Goal: Transaction & Acquisition: Purchase product/service

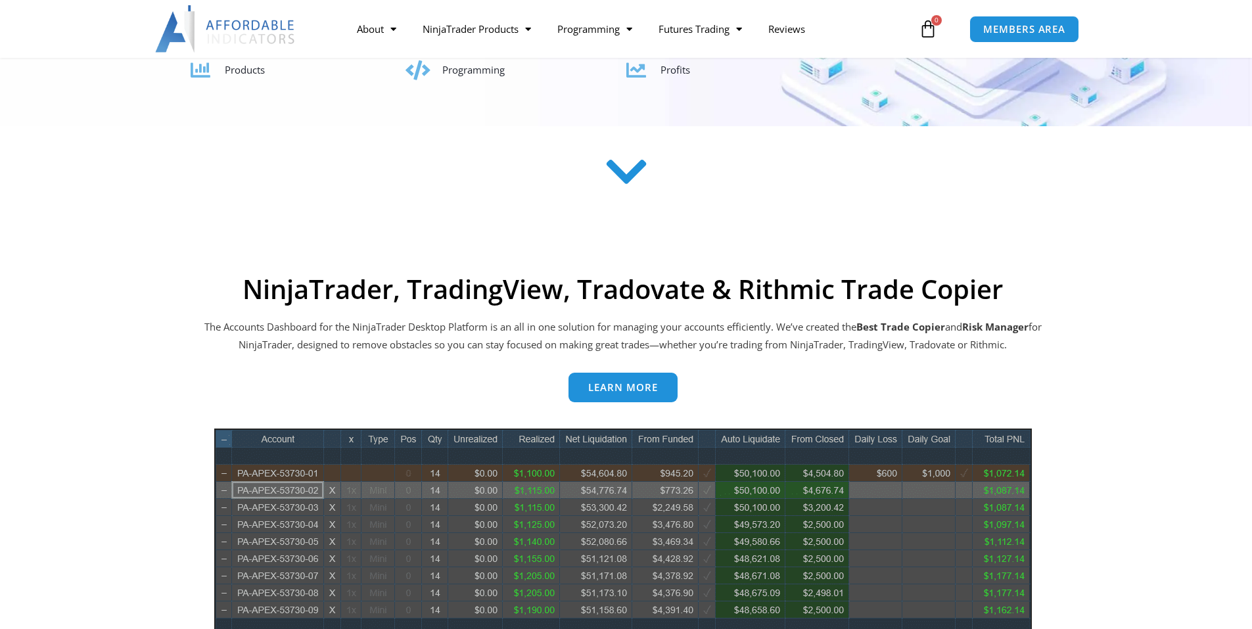
scroll to position [591, 0]
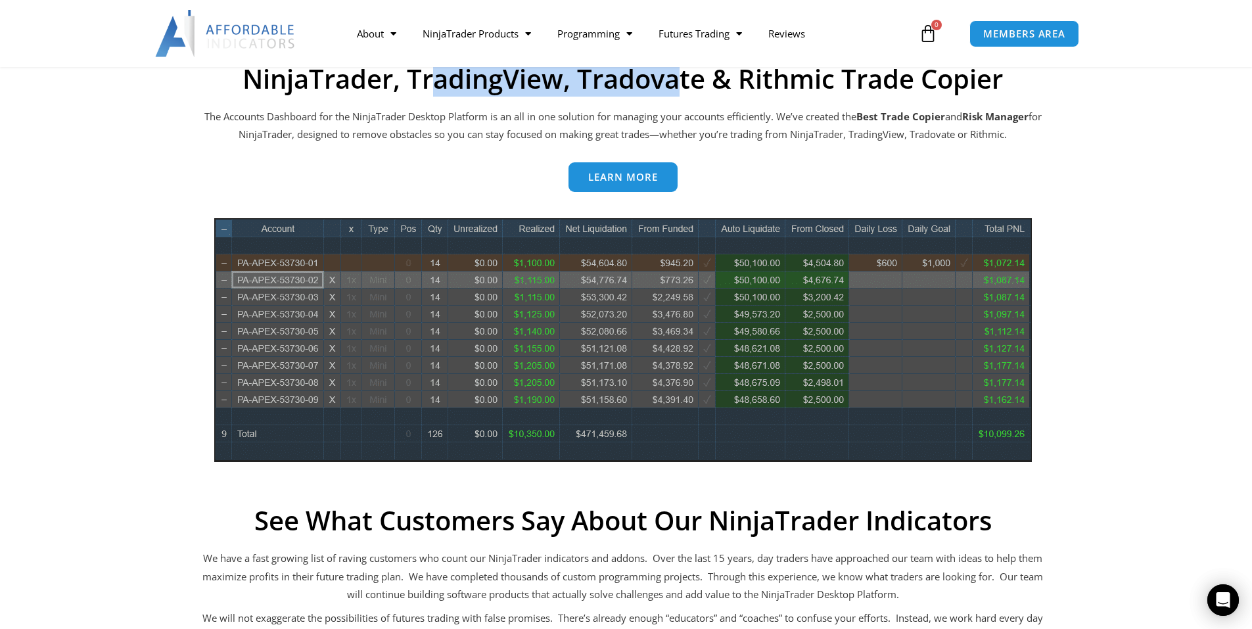
drag, startPoint x: 436, startPoint y: 75, endPoint x: 687, endPoint y: 84, distance: 250.5
click at [687, 84] on h2 "NinjaTrader, TradingView, Tradovate & Rithmic Trade Copier" at bounding box center [622, 79] width 841 height 32
drag, startPoint x: 622, startPoint y: 82, endPoint x: 522, endPoint y: 79, distance: 99.3
click at [522, 79] on h2 "NinjaTrader, TradingView, Tradovate & Rithmic Trade Copier" at bounding box center [622, 79] width 841 height 32
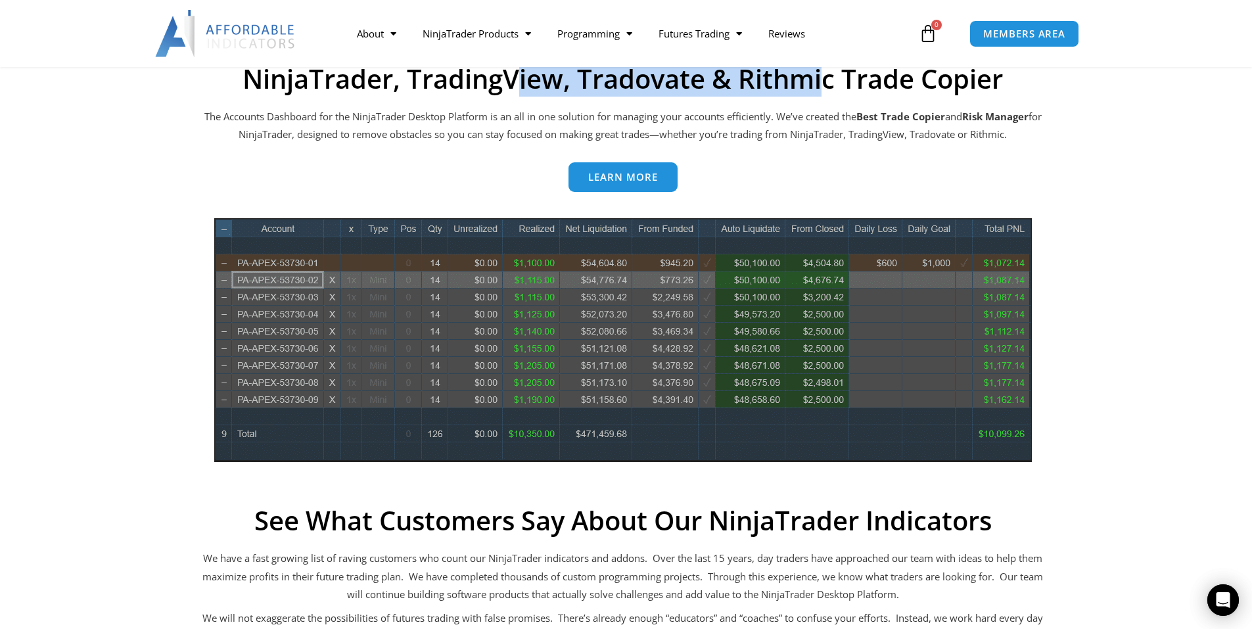
click at [522, 79] on h2 "NinjaTrader, TradingView, Tradovate & Rithmic Trade Copier" at bounding box center [622, 79] width 841 height 32
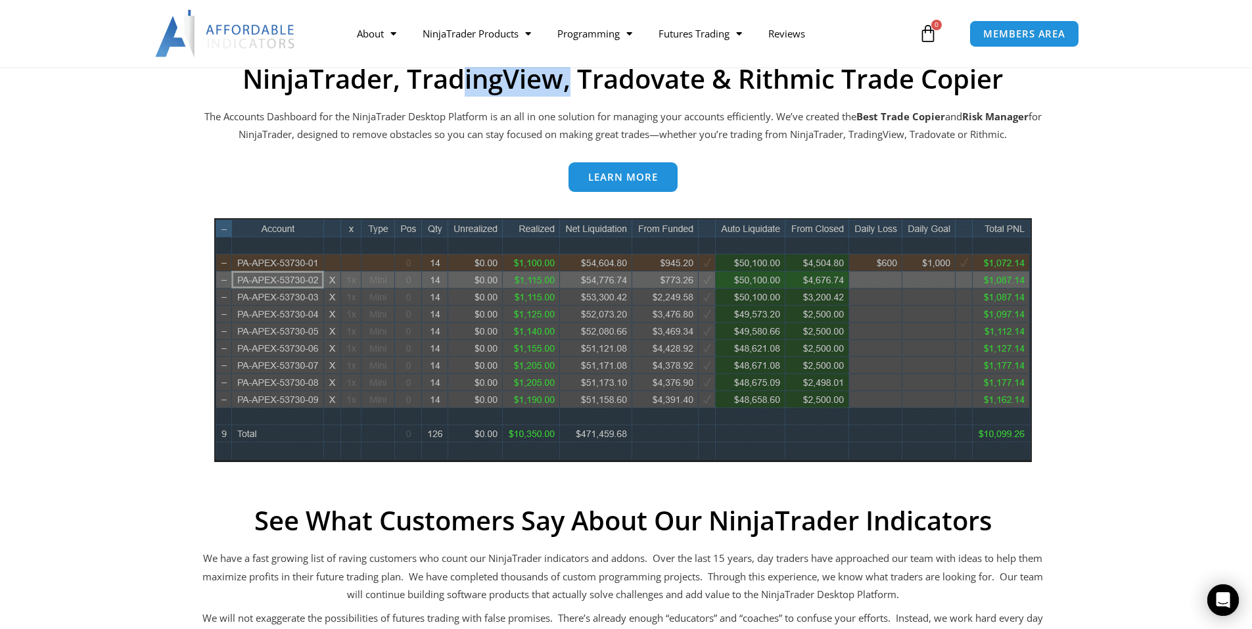
drag, startPoint x: 463, startPoint y: 76, endPoint x: 698, endPoint y: 78, distance: 235.2
click at [683, 78] on h2 "NinjaTrader, TradingView, Tradovate & Rithmic Trade Copier" at bounding box center [622, 79] width 841 height 32
click at [698, 78] on h2 "NinjaTrader, TradingView, Tradovate & Rithmic Trade Copier" at bounding box center [622, 79] width 841 height 32
drag, startPoint x: 698, startPoint y: 78, endPoint x: 472, endPoint y: 80, distance: 225.4
click at [480, 79] on h2 "NinjaTrader, TradingView, Tradovate & Rithmic Trade Copier" at bounding box center [622, 79] width 841 height 32
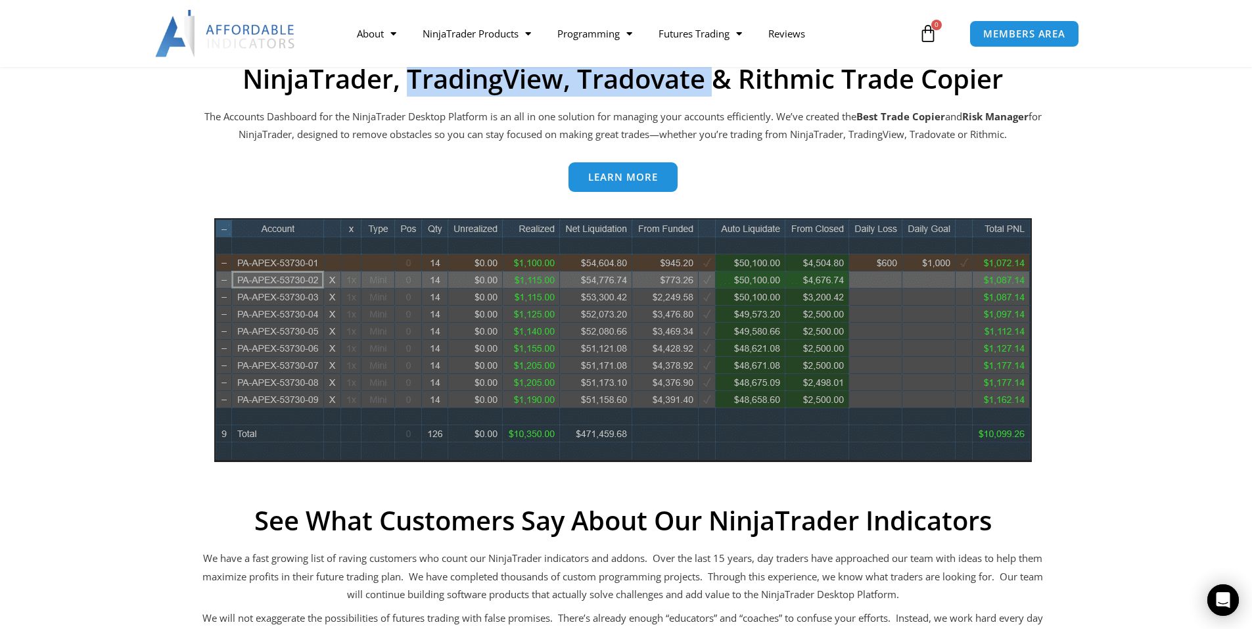
click at [467, 80] on h2 "NinjaTrader, TradingView, Tradovate & Rithmic Trade Copier" at bounding box center [622, 79] width 841 height 32
drag, startPoint x: 435, startPoint y: 79, endPoint x: 657, endPoint y: 76, distance: 222.1
click at [638, 77] on h2 "NinjaTrader, TradingView, Tradovate & Rithmic Trade Copier" at bounding box center [622, 79] width 841 height 32
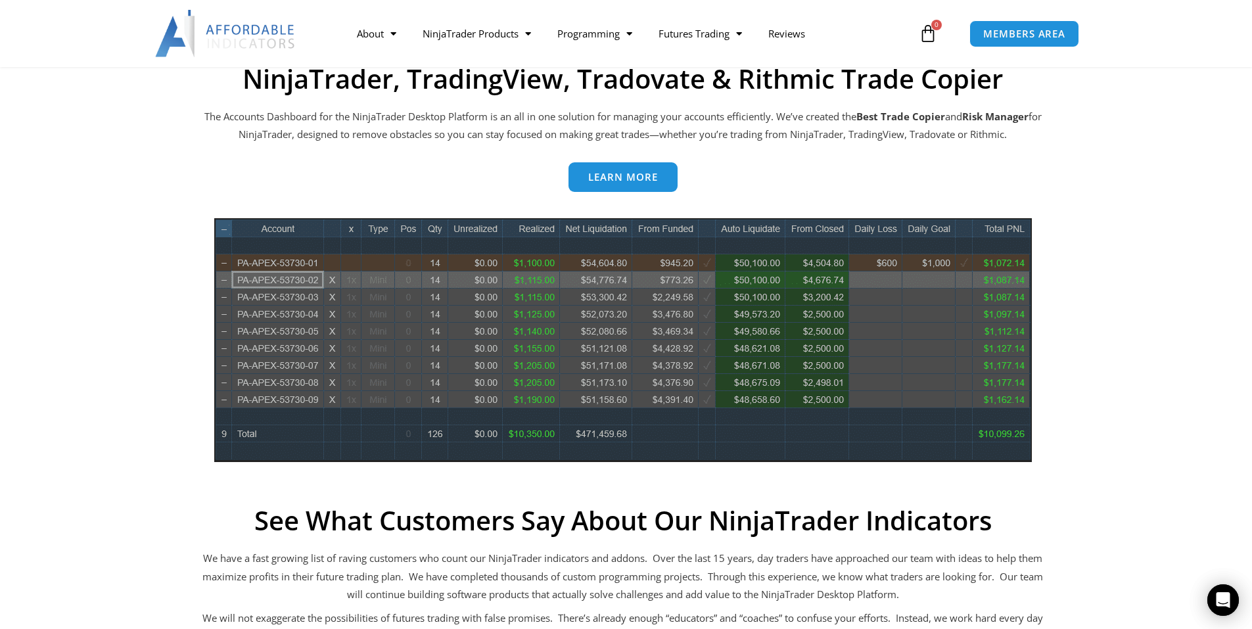
click at [657, 76] on h2 "NinjaTrader, TradingView, Tradovate & Rithmic Trade Copier" at bounding box center [622, 79] width 841 height 32
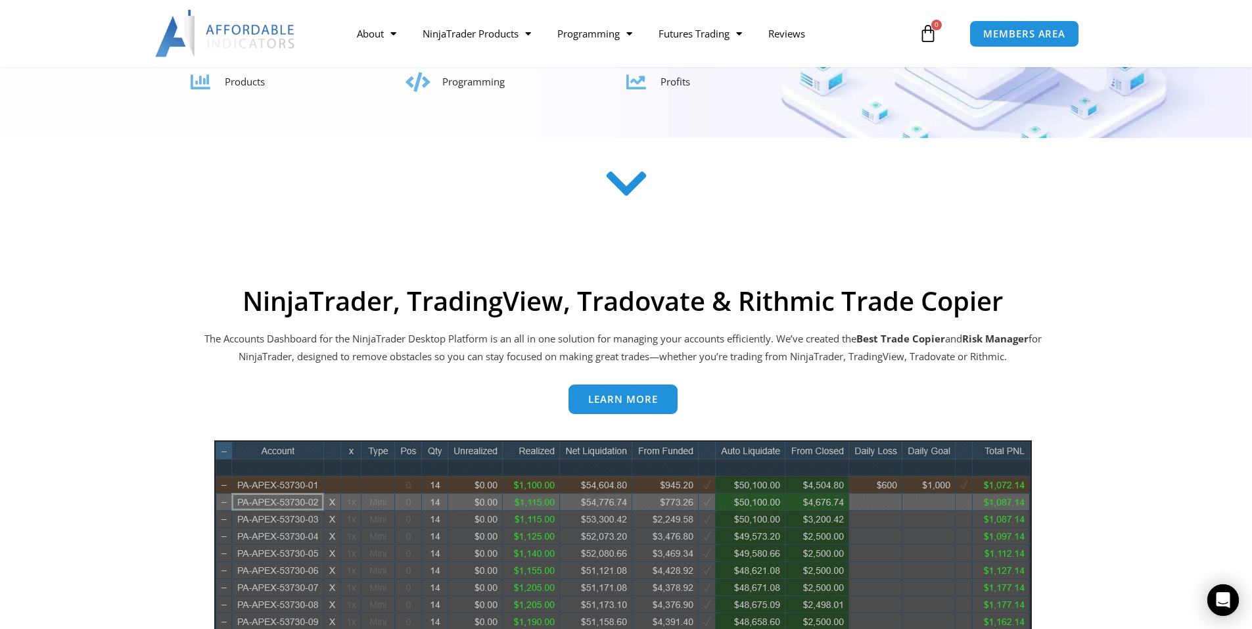
scroll to position [197, 0]
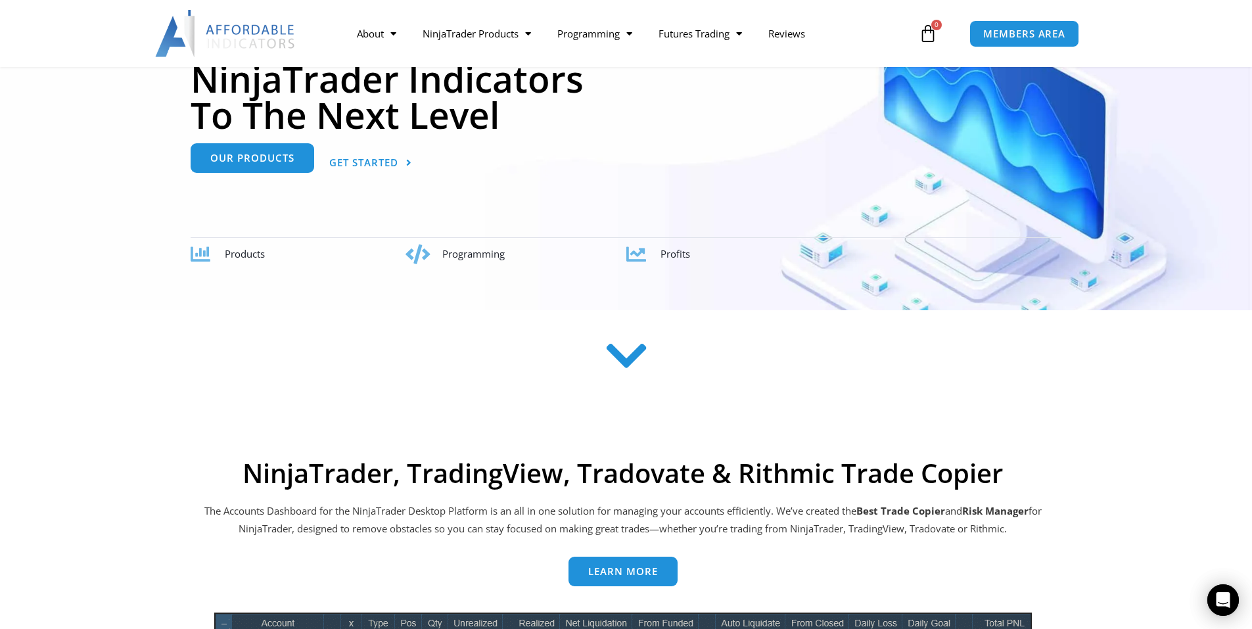
click at [273, 166] on link "Our Products" at bounding box center [253, 158] width 124 height 30
click at [386, 159] on span "Get Started" at bounding box center [363, 163] width 69 height 10
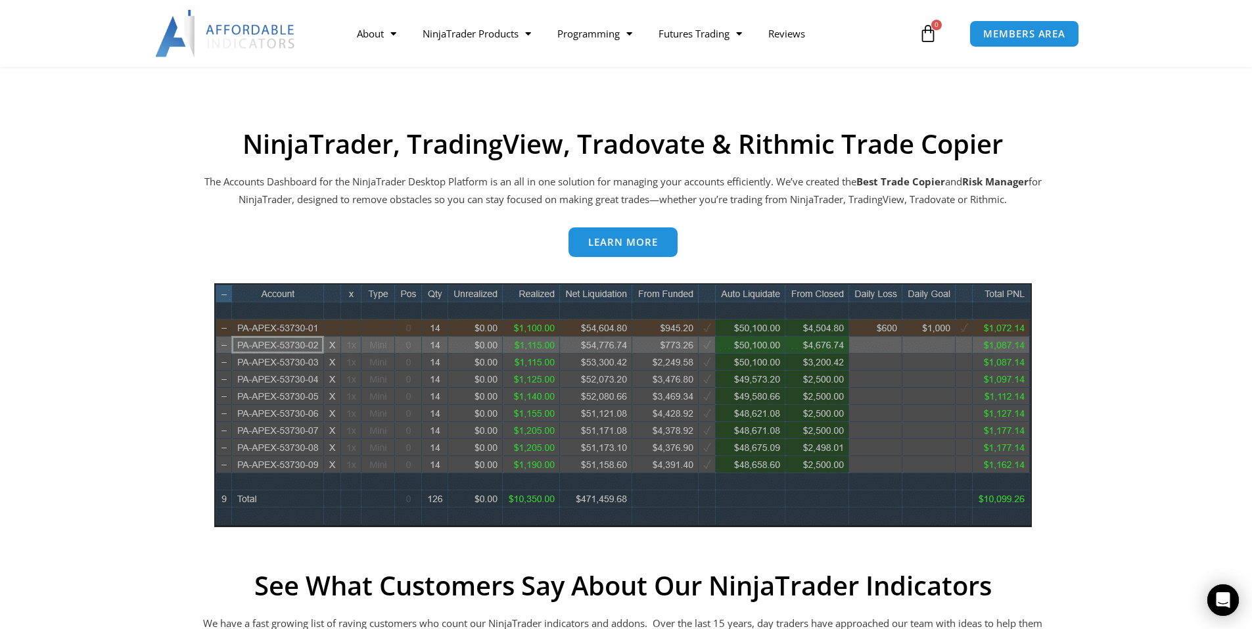
scroll to position [530, 0]
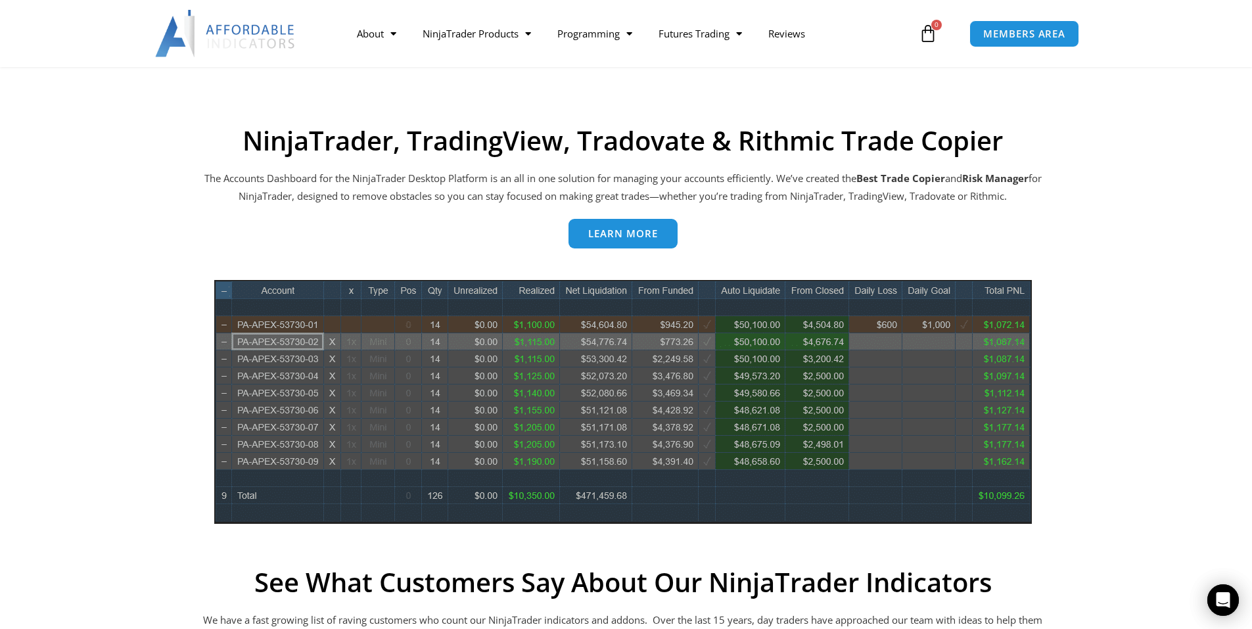
click at [633, 238] on span "Learn more" at bounding box center [623, 234] width 70 height 10
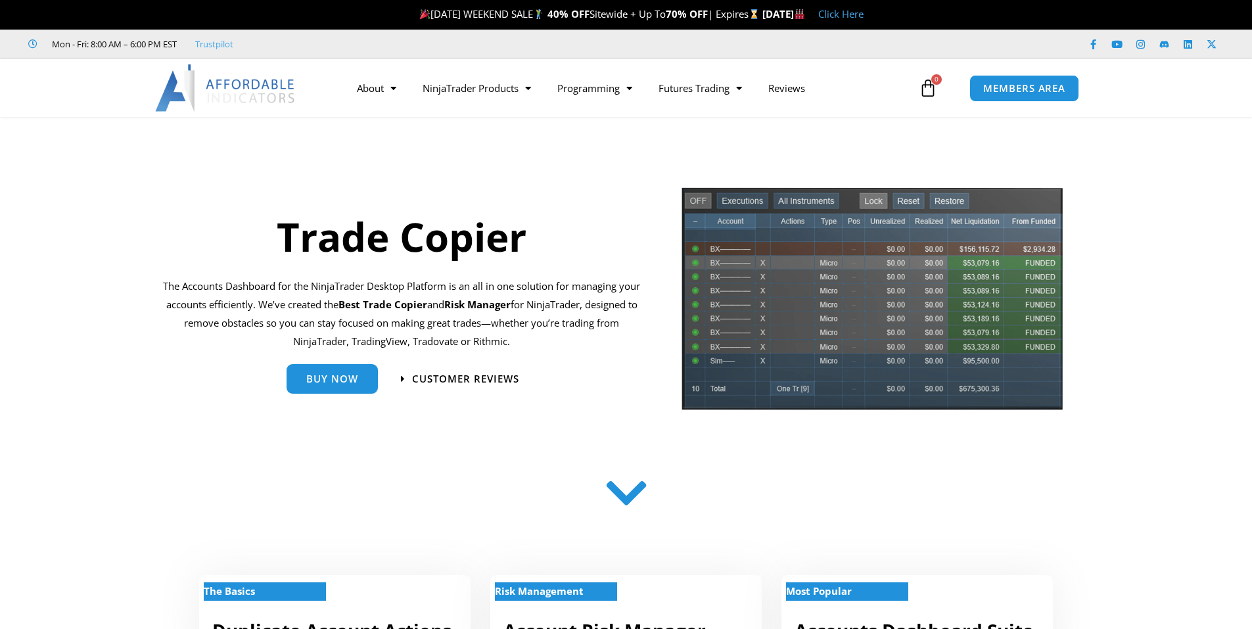
click at [561, 16] on span "LABOR DAY WEEKEND SALE 40% OFF Sitewide + Up To 70% OFF | Expires" at bounding box center [589, 13] width 345 height 13
drag, startPoint x: 516, startPoint y: 11, endPoint x: 703, endPoint y: 12, distance: 187.3
click at [703, 12] on span "LABOR DAY WEEKEND SALE 40% OFF Sitewide + Up To 70% OFF | Expires" at bounding box center [589, 13] width 345 height 13
click at [863, 16] on link "Click Here" at bounding box center [840, 13] width 45 height 13
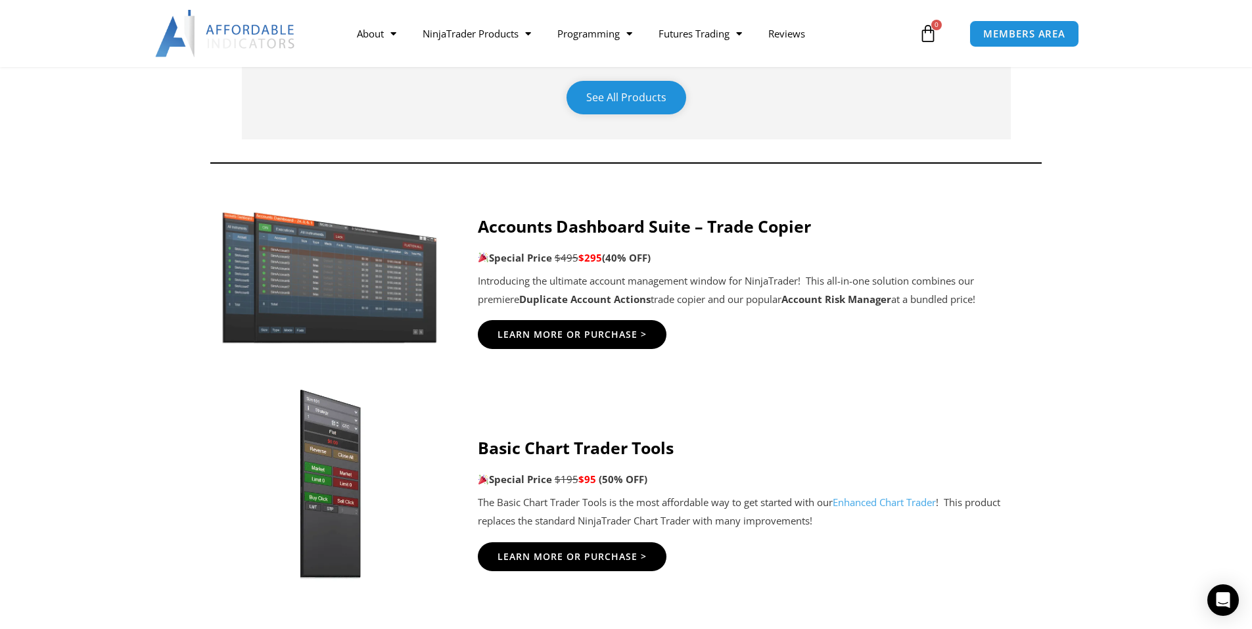
scroll to position [723, 0]
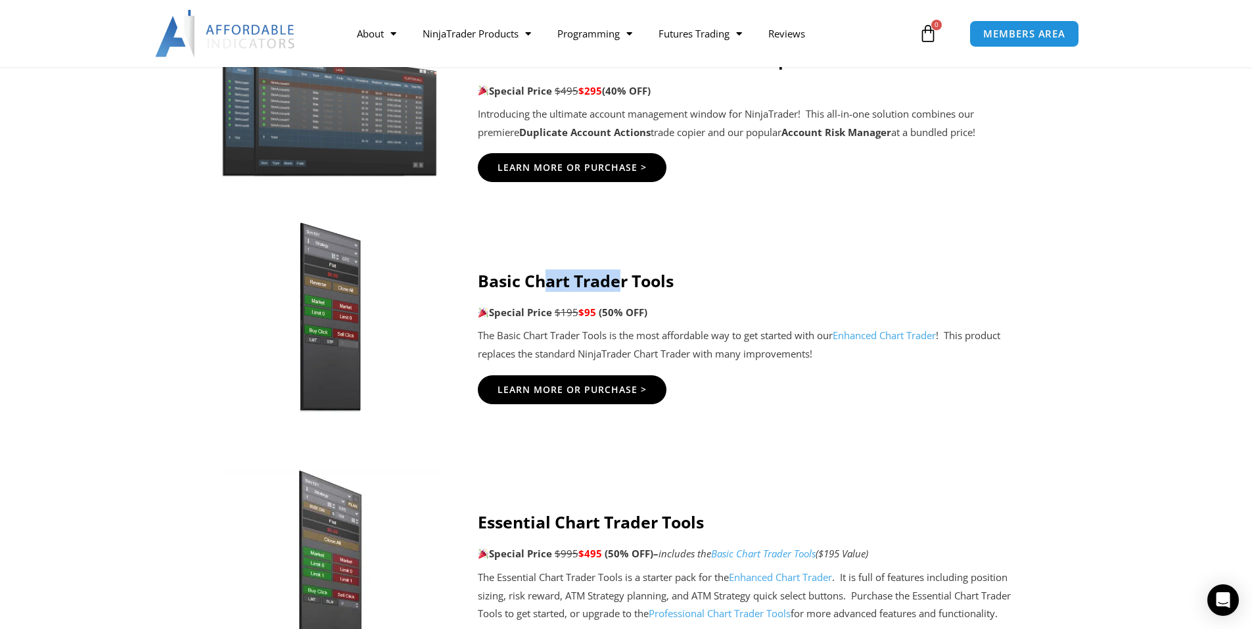
drag, startPoint x: 618, startPoint y: 284, endPoint x: 528, endPoint y: 286, distance: 90.7
click at [528, 286] on strong "Basic Chart Trader Tools" at bounding box center [576, 280] width 196 height 22
click at [526, 286] on strong "Basic Chart Trader Tools" at bounding box center [576, 280] width 196 height 22
drag, startPoint x: 526, startPoint y: 286, endPoint x: 645, endPoint y: 286, distance: 118.9
click at [645, 286] on strong "Basic Chart Trader Tools" at bounding box center [576, 280] width 196 height 22
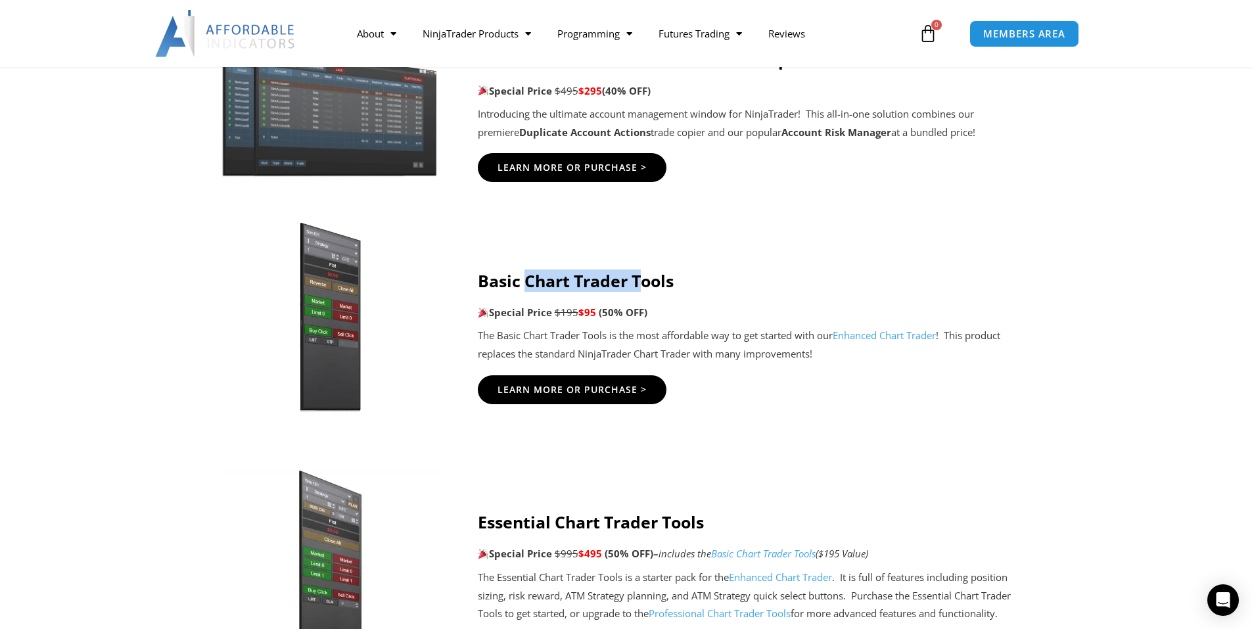
click at [645, 286] on strong "Basic Chart Trader Tools" at bounding box center [576, 280] width 196 height 22
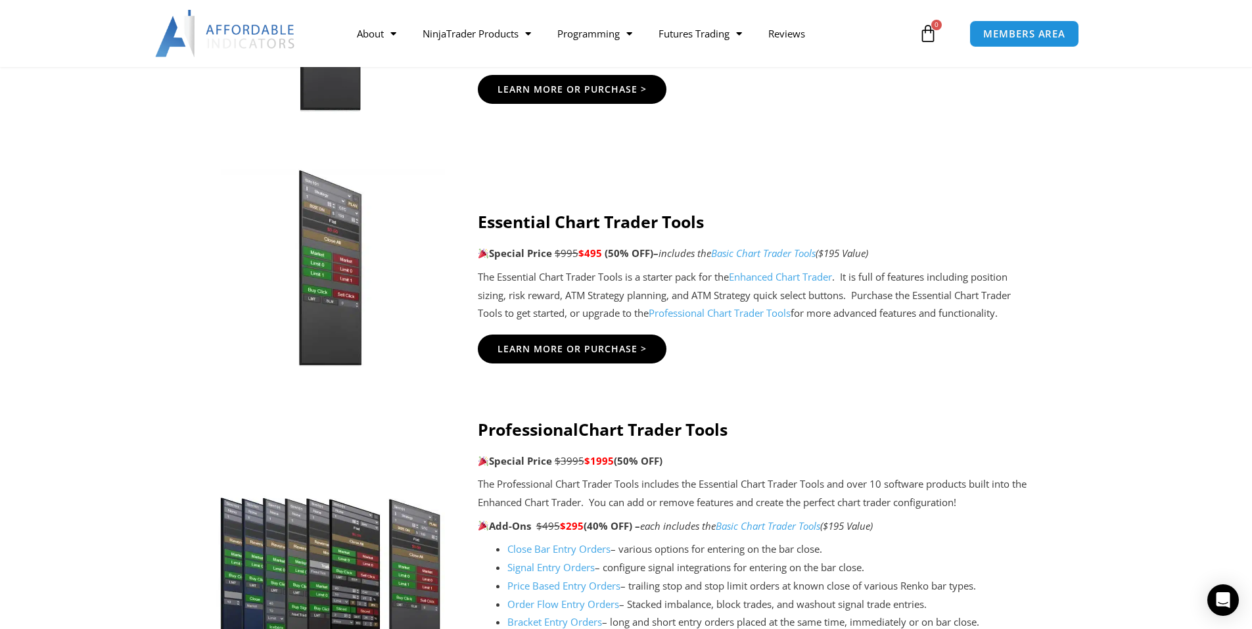
scroll to position [1051, 0]
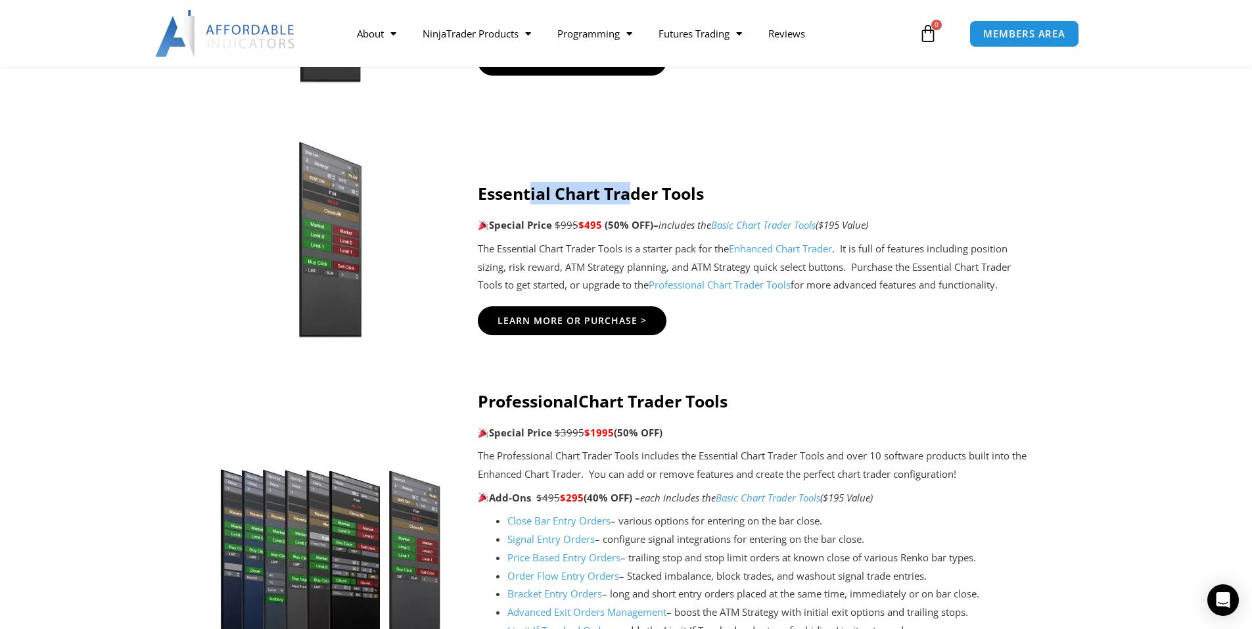
drag, startPoint x: 633, startPoint y: 191, endPoint x: 688, endPoint y: 191, distance: 55.2
click at [679, 191] on strong "Essential Chart Trader Tools" at bounding box center [591, 193] width 226 height 22
click at [688, 191] on strong "Essential Chart Trader Tools" at bounding box center [591, 193] width 226 height 22
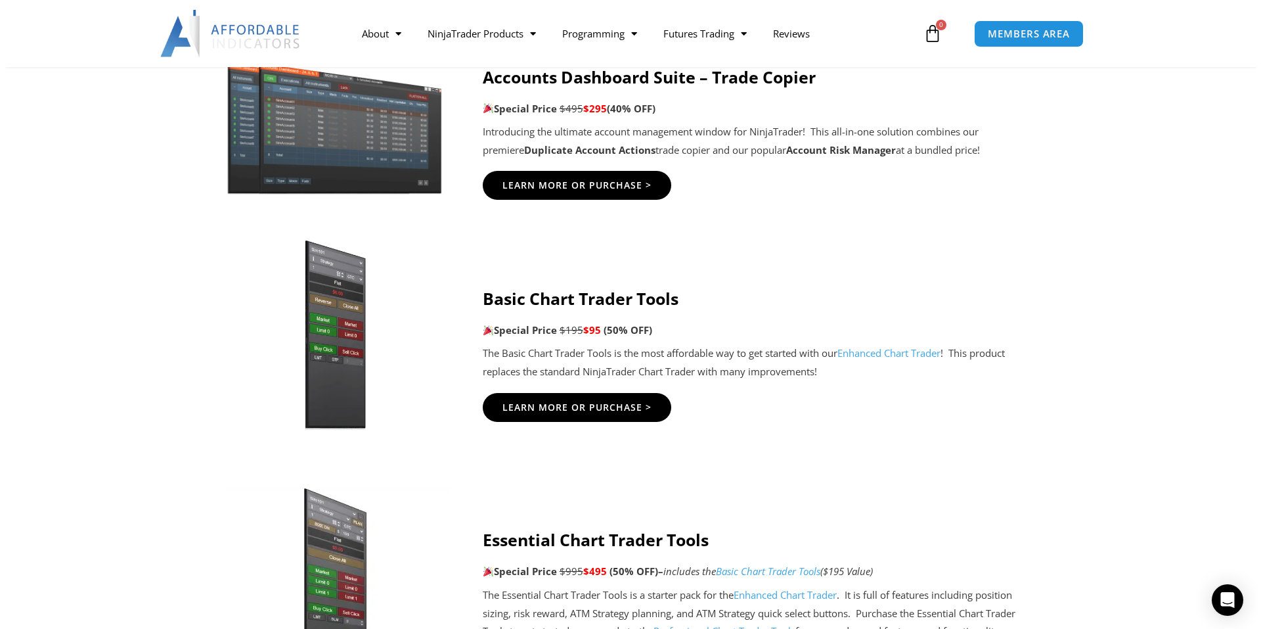
scroll to position [526, 0]
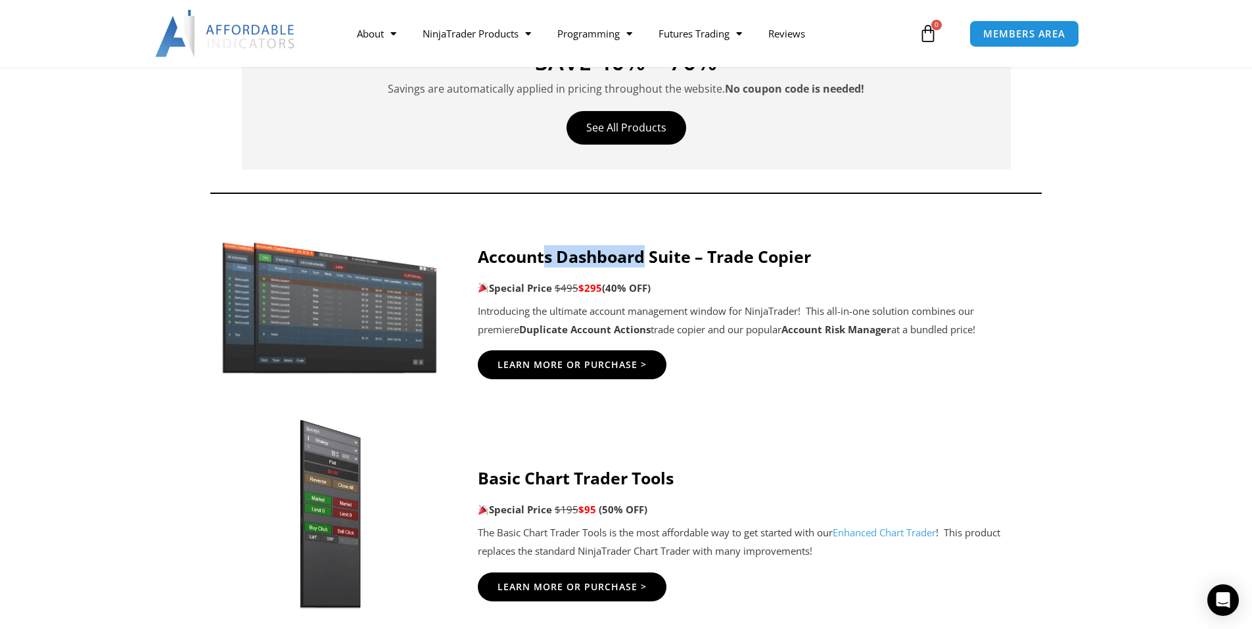
drag, startPoint x: 548, startPoint y: 263, endPoint x: 728, endPoint y: 255, distance: 180.2
click at [709, 258] on strong "Accounts Dashboard Suite – Trade Copier" at bounding box center [644, 256] width 333 height 22
click at [728, 255] on strong "Accounts Dashboard Suite – Trade Copier" at bounding box center [644, 256] width 333 height 22
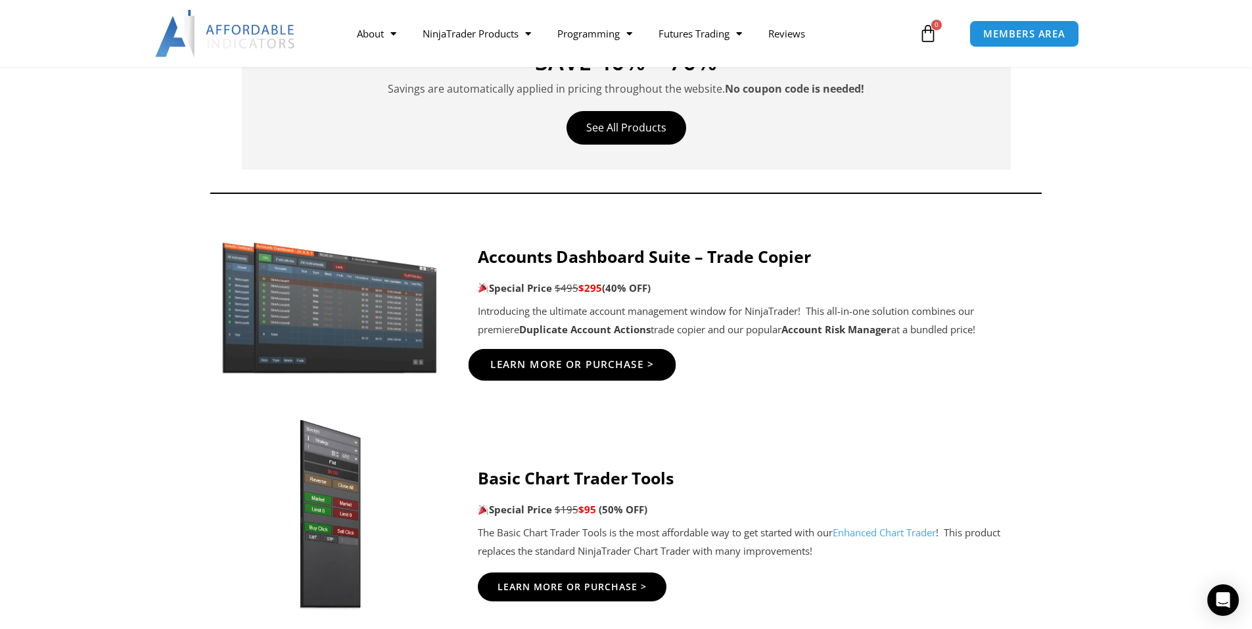
click at [624, 354] on link "Learn More Or Purchase >" at bounding box center [572, 365] width 208 height 32
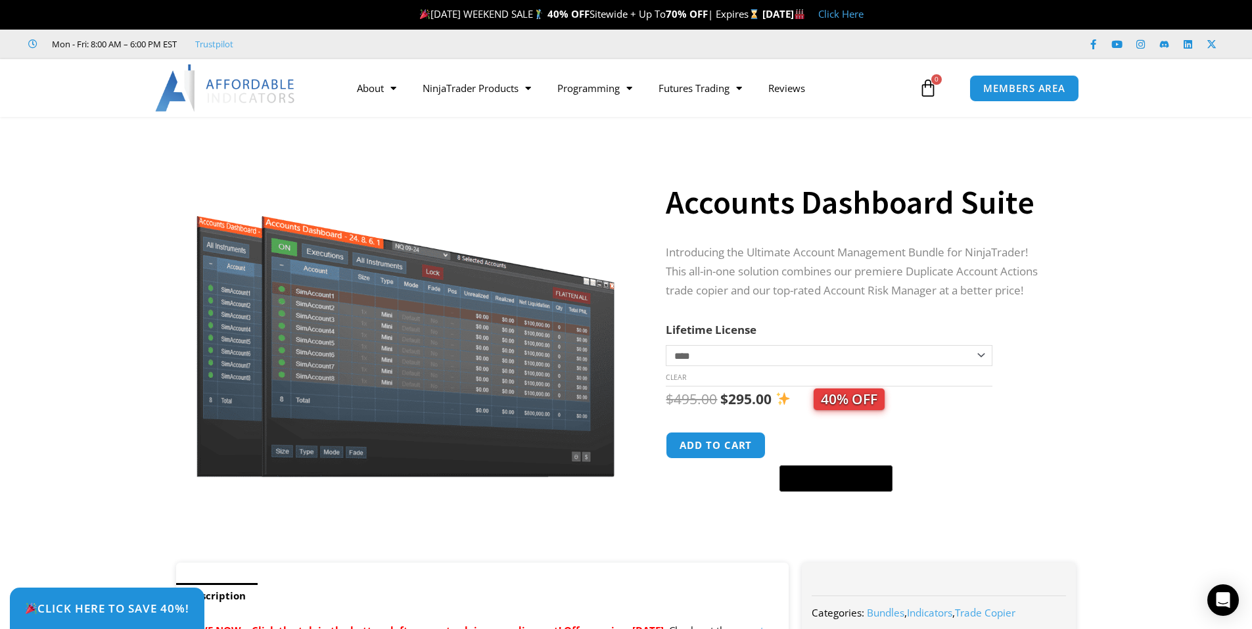
click at [744, 350] on select "**********" at bounding box center [829, 355] width 326 height 21
click at [740, 355] on select "**********" at bounding box center [829, 355] width 326 height 21
click at [666, 345] on select "**********" at bounding box center [829, 355] width 326 height 21
click at [725, 340] on tr "**********" at bounding box center [829, 353] width 326 height 66
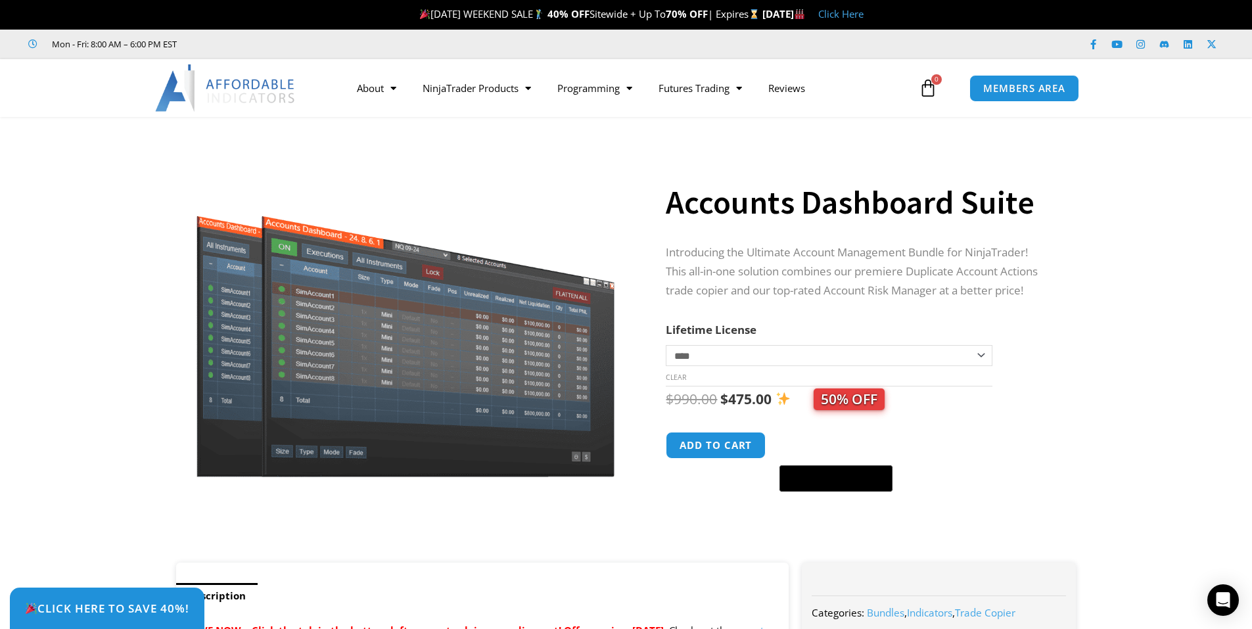
click at [720, 357] on select "**********" at bounding box center [829, 355] width 326 height 21
select select "*"
click at [666, 345] on select "**********" at bounding box center [829, 355] width 326 height 21
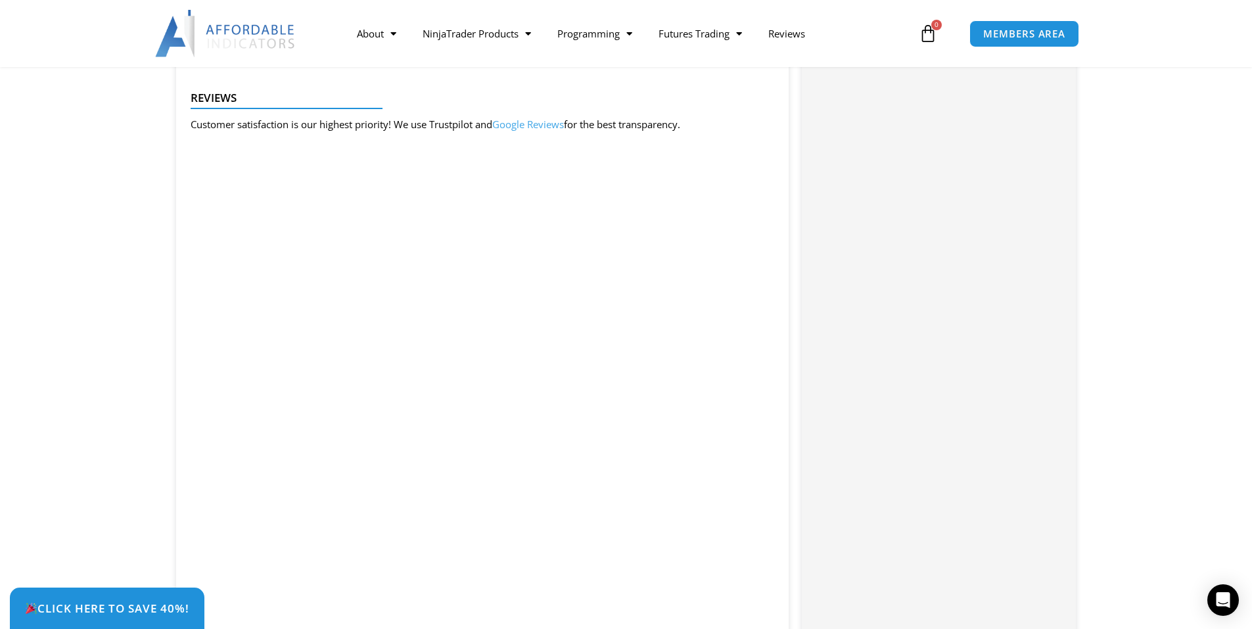
scroll to position [1840, 0]
